Goal: Task Accomplishment & Management: Manage account settings

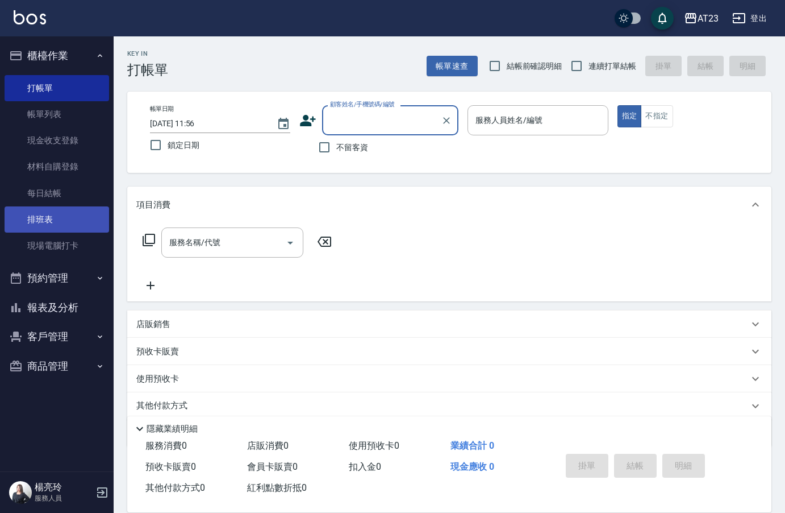
click at [56, 215] on link "排班表" at bounding box center [57, 219] width 105 height 26
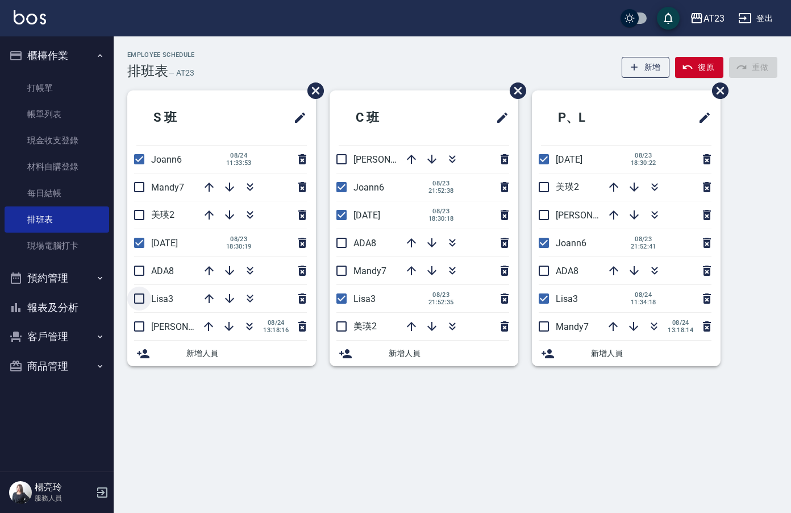
click at [148, 303] on input "checkbox" at bounding box center [139, 298] width 24 height 24
checkbox input "true"
